Goal: Transaction & Acquisition: Download file/media

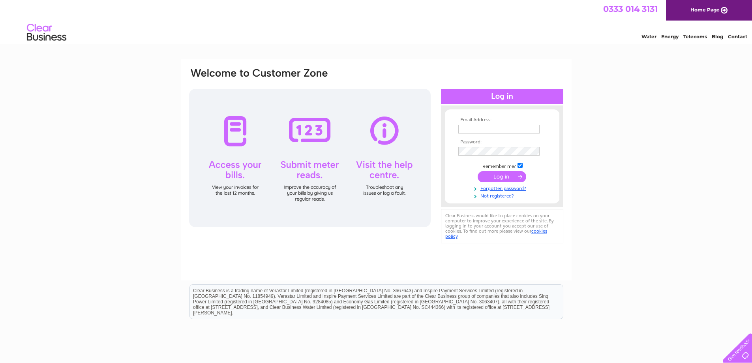
type input "[EMAIL_ADDRESS][DOMAIN_NAME]"
click at [510, 180] on input "submit" at bounding box center [502, 176] width 49 height 11
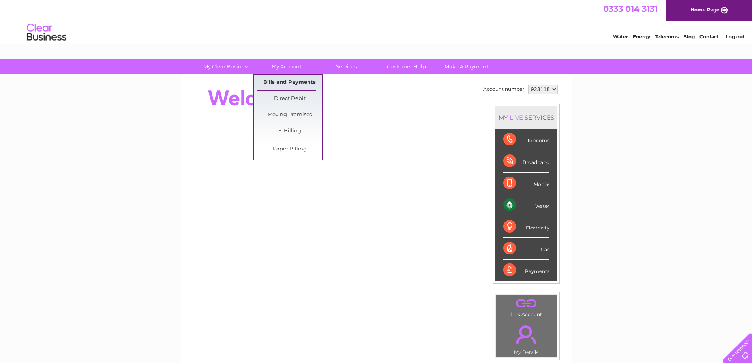
click at [283, 83] on link "Bills and Payments" at bounding box center [289, 83] width 65 height 16
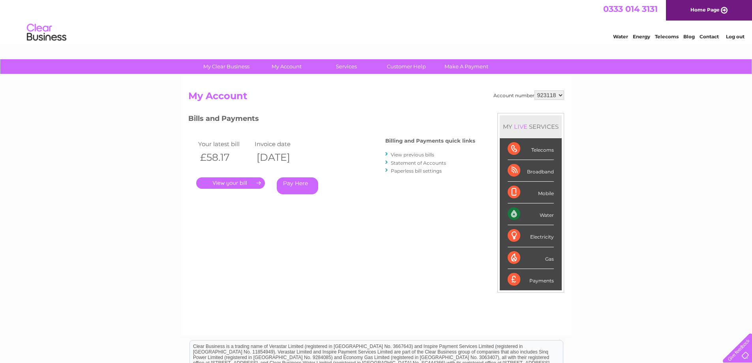
click at [244, 177] on link "." at bounding box center [230, 182] width 69 height 11
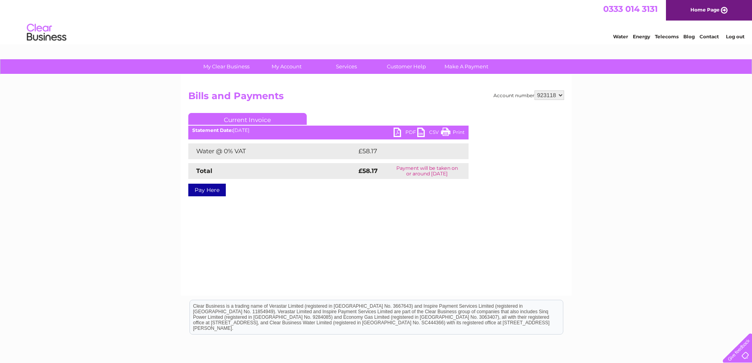
click at [411, 131] on link "PDF" at bounding box center [406, 133] width 24 height 11
